Goal: Task Accomplishment & Management: Manage account settings

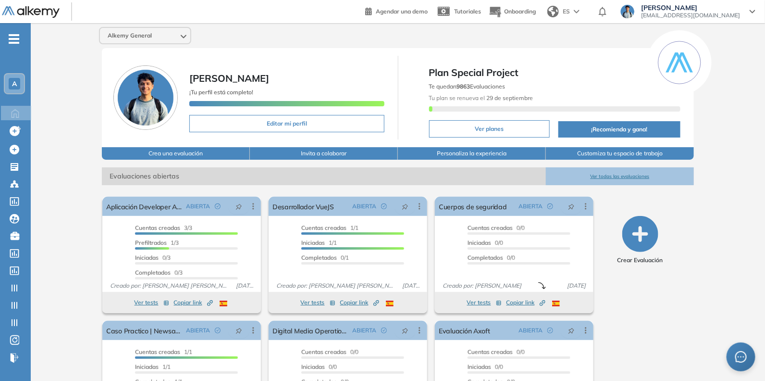
click at [40, 148] on link "Crear Evaluación Crear Evaluación" at bounding box center [20, 149] width 40 height 13
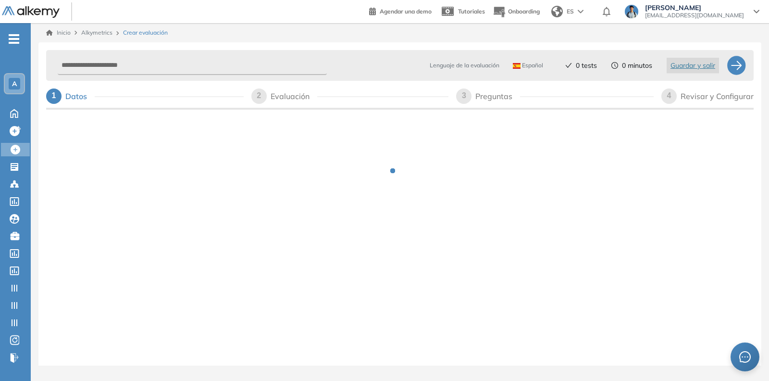
click at [716, 15] on span "[EMAIL_ADDRESS][DOMAIN_NAME]" at bounding box center [694, 16] width 99 height 8
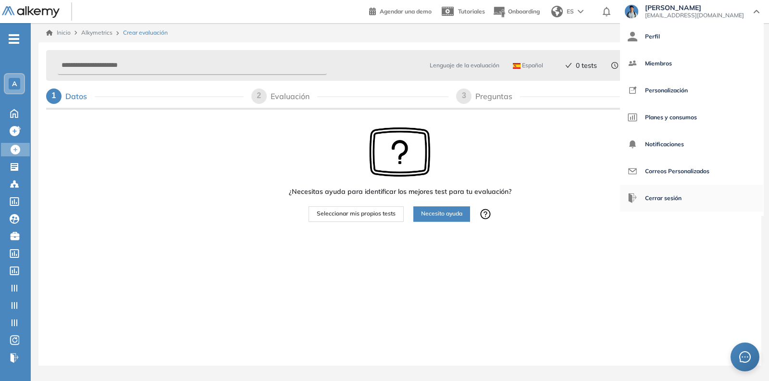
click at [681, 194] on span "Cerrar sesión" at bounding box center [663, 197] width 37 height 23
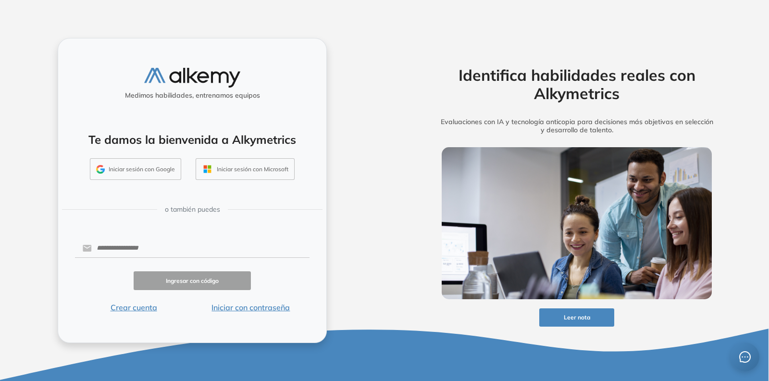
click at [139, 311] on button "Crear cuenta" at bounding box center [133, 307] width 117 height 12
